Goal: Use online tool/utility: Utilize a website feature to perform a specific function

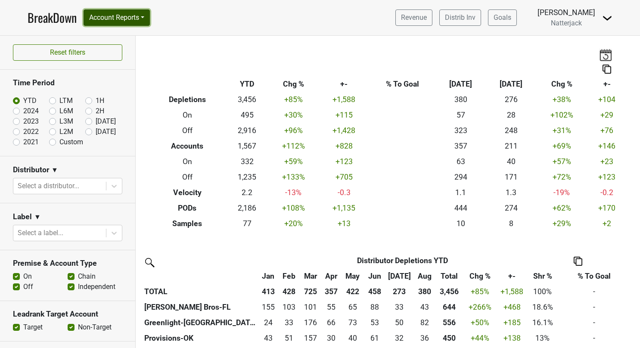
click at [142, 19] on button "Account Reports" at bounding box center [117, 17] width 66 height 16
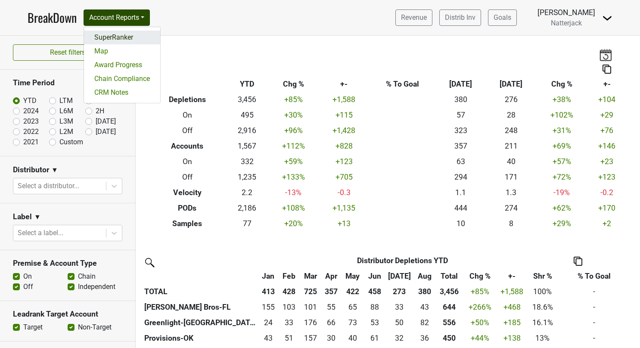
click at [115, 38] on link "SuperRanker" at bounding box center [122, 38] width 76 height 14
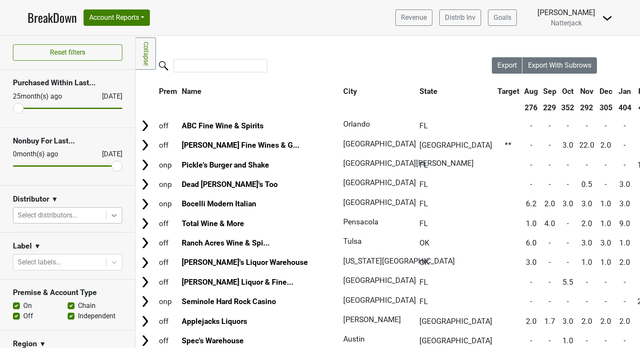
click at [110, 216] on icon at bounding box center [114, 215] width 9 height 9
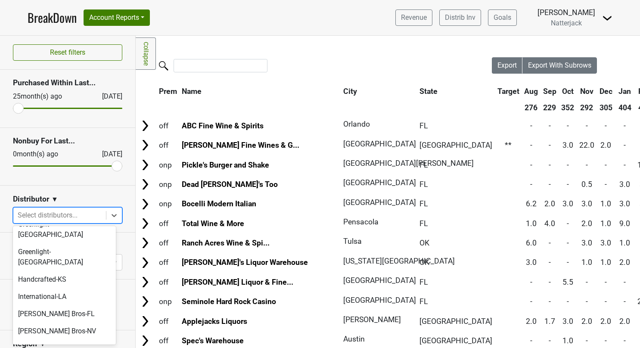
scroll to position [81, 0]
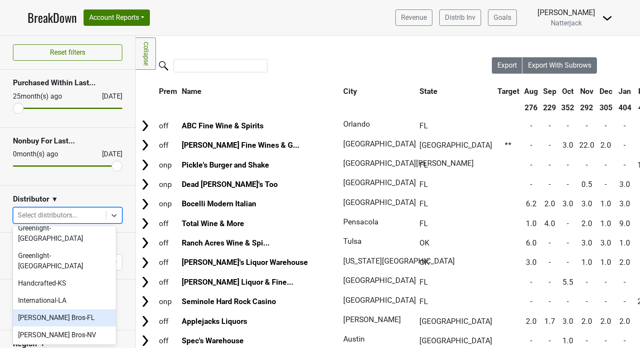
click at [71, 309] on div "[PERSON_NAME] Bros-FL" at bounding box center [64, 317] width 103 height 17
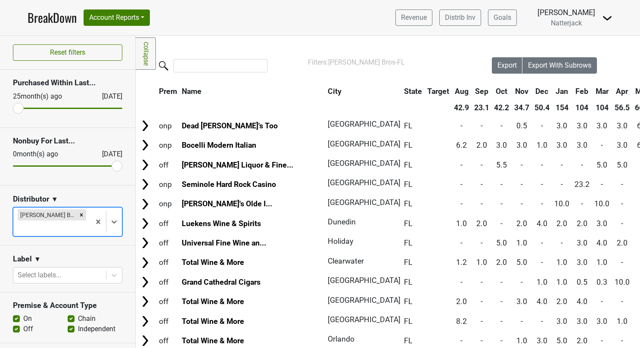
click at [23, 324] on label "Off" at bounding box center [28, 329] width 10 height 10
click at [17, 324] on input "Off" at bounding box center [16, 328] width 7 height 9
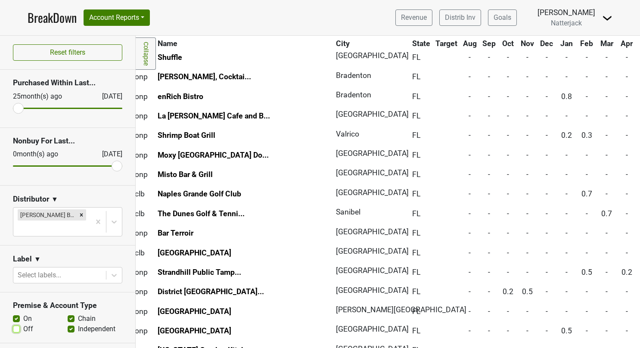
scroll to position [1163, 19]
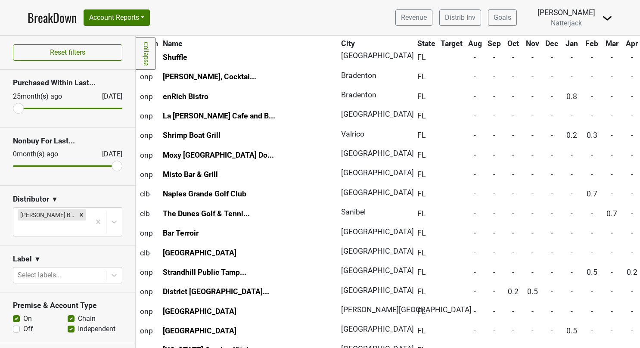
click at [23, 324] on label "Off" at bounding box center [28, 329] width 10 height 10
click at [16, 324] on input "Off" at bounding box center [16, 328] width 7 height 9
checkbox input "true"
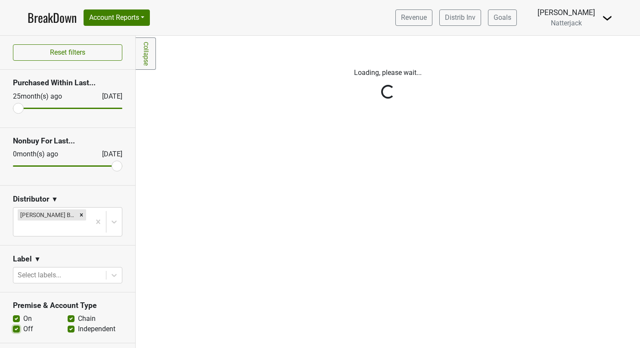
scroll to position [0, 0]
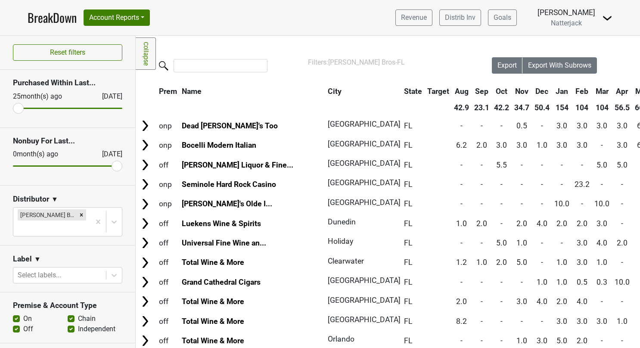
click at [23, 314] on label "On" at bounding box center [27, 319] width 9 height 10
click at [15, 314] on input "On" at bounding box center [16, 318] width 7 height 9
checkbox input "false"
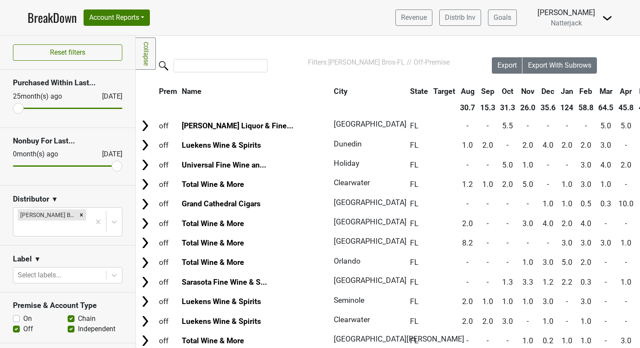
click at [78, 314] on label "Chain" at bounding box center [87, 319] width 18 height 10
click at [68, 314] on input "Chain" at bounding box center [71, 318] width 7 height 9
checkbox input "false"
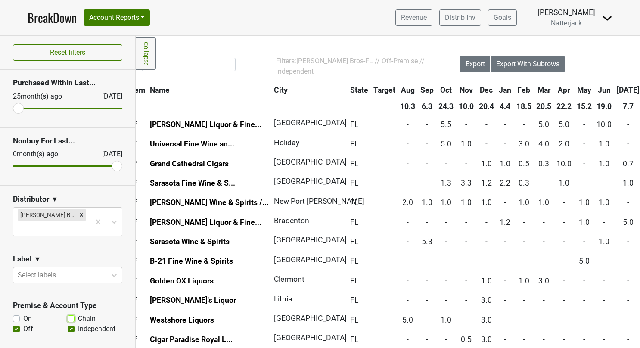
scroll to position [1, 0]
